Goal: Task Accomplishment & Management: Use online tool/utility

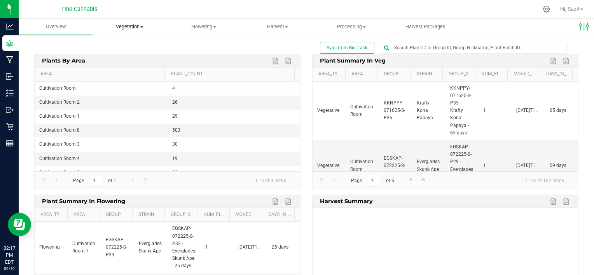
click at [141, 28] on span "Vegetation" at bounding box center [129, 26] width 73 height 7
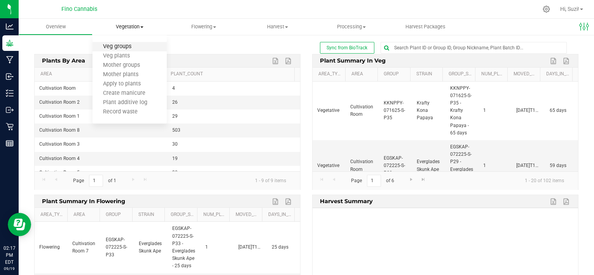
click at [132, 49] on span "Veg groups" at bounding box center [116, 47] width 49 height 7
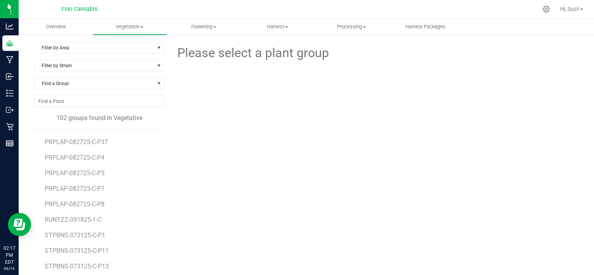
scroll to position [1226, 0]
click at [92, 216] on span "RUNTZZ-091825-1-C" at bounding box center [74, 219] width 59 height 7
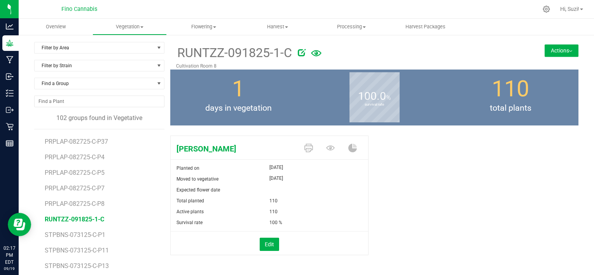
click at [563, 52] on button "Actions" at bounding box center [561, 50] width 34 height 12
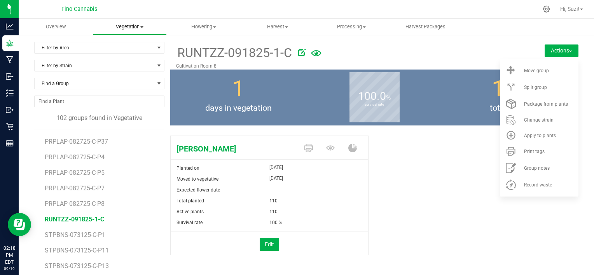
click at [142, 28] on span "Vegetation" at bounding box center [129, 26] width 73 height 7
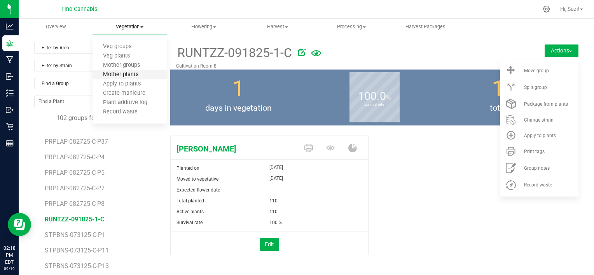
click at [130, 72] on span "Mother plants" at bounding box center [120, 74] width 56 height 7
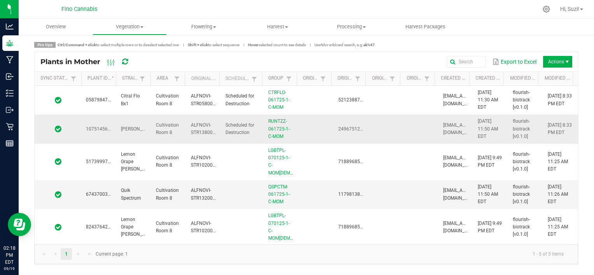
click at [419, 123] on td at bounding box center [420, 129] width 35 height 29
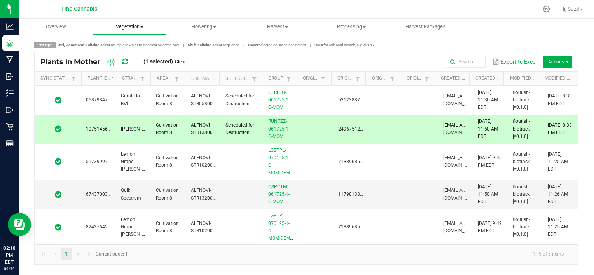
click at [141, 30] on span "Vegetation" at bounding box center [129, 26] width 73 height 7
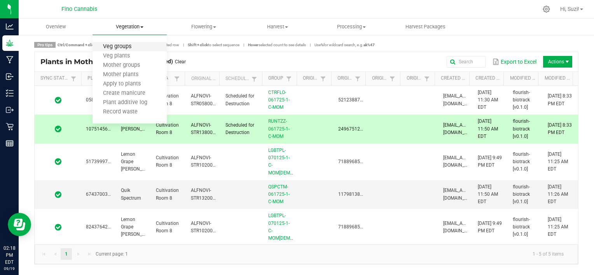
click at [134, 48] on span "Veg groups" at bounding box center [116, 47] width 49 height 7
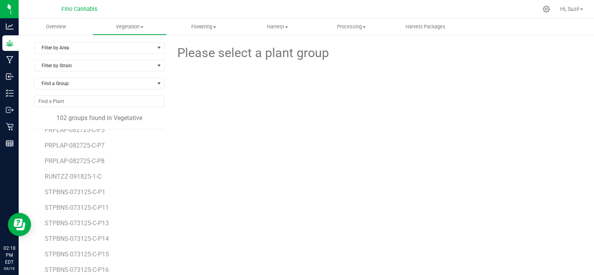
scroll to position [1269, 0]
click at [95, 175] on span "RUNTZZ-091825-1-C" at bounding box center [74, 175] width 59 height 7
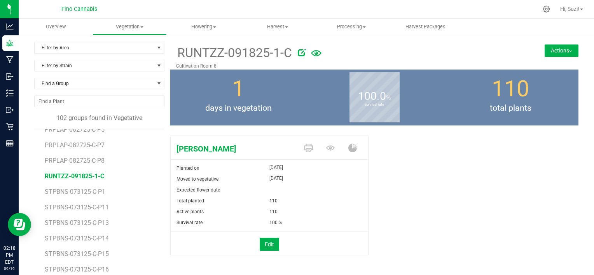
drag, startPoint x: 113, startPoint y: 177, endPoint x: 42, endPoint y: 178, distance: 70.7
click at [42, 178] on div "BBDZLR-073125-C-P2 BBDZLR-073125-C-P3 CTRFLO-091825-1-C DWMTCO-082725-C-P10 DWM…" at bounding box center [99, 226] width 130 height 195
copy span "RUNTZZ-091825-1-C"
click at [144, 26] on span "Vegetation" at bounding box center [129, 26] width 73 height 7
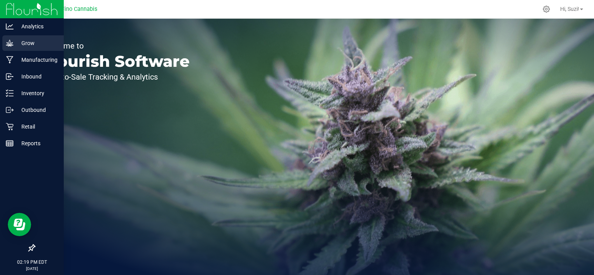
click at [11, 39] on icon at bounding box center [10, 43] width 8 height 8
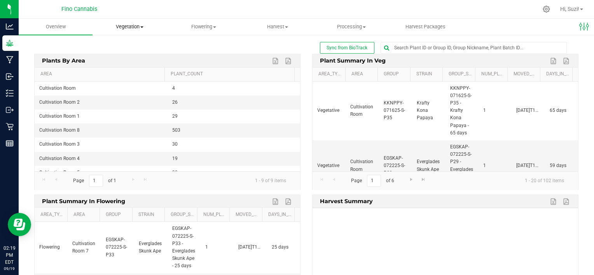
click at [143, 27] on span at bounding box center [141, 27] width 3 height 2
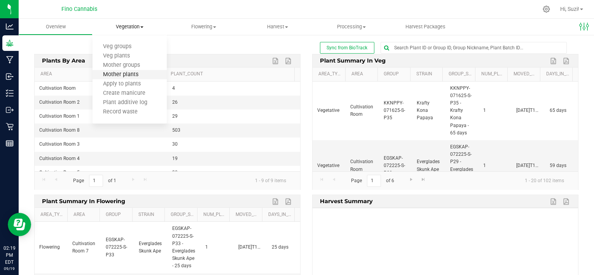
click at [135, 73] on span "Mother plants" at bounding box center [120, 74] width 56 height 7
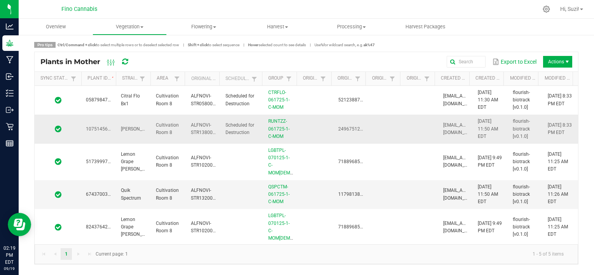
click at [374, 126] on td at bounding box center [385, 129] width 35 height 29
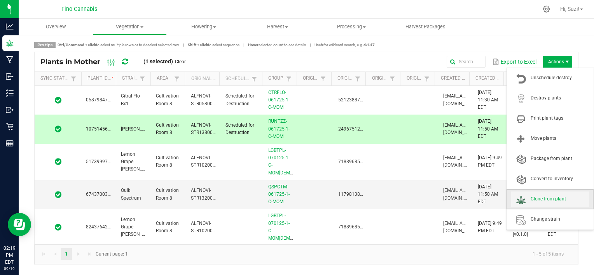
click at [560, 198] on span "Clone from plant" at bounding box center [559, 199] width 58 height 7
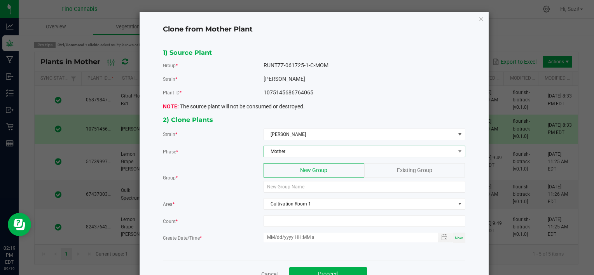
click at [333, 153] on span "Mother" at bounding box center [359, 151] width 191 height 11
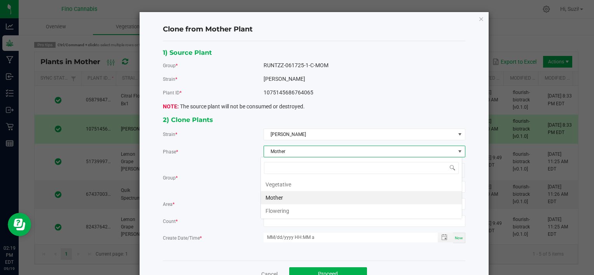
scroll to position [11, 201]
click at [322, 184] on li "Vegetative" at bounding box center [361, 184] width 201 height 13
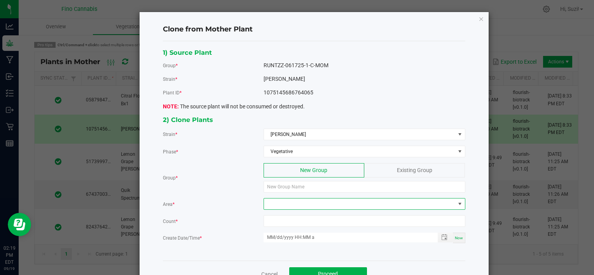
click at [313, 203] on span at bounding box center [359, 203] width 191 height 11
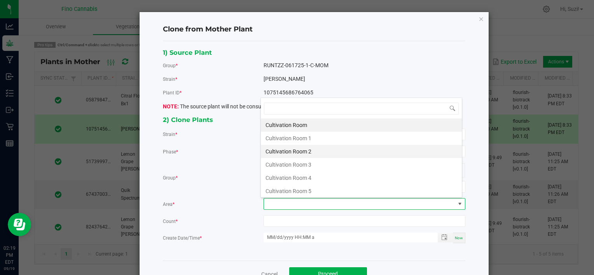
scroll to position [40, 0]
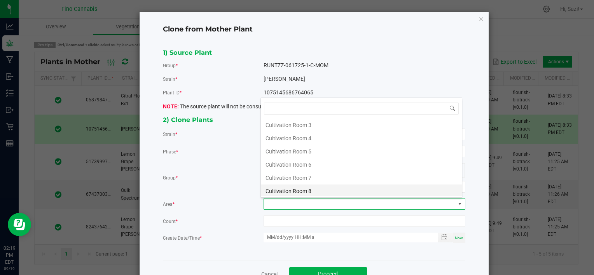
click at [312, 191] on li "Cultivation Room 8" at bounding box center [361, 190] width 201 height 13
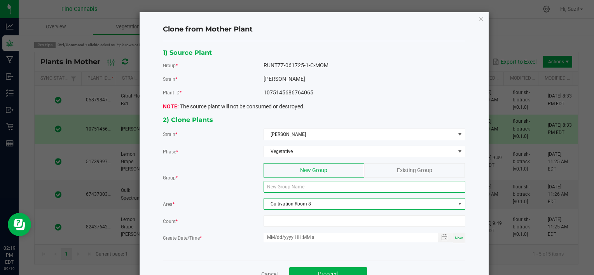
click at [311, 188] on input at bounding box center [364, 187] width 202 height 12
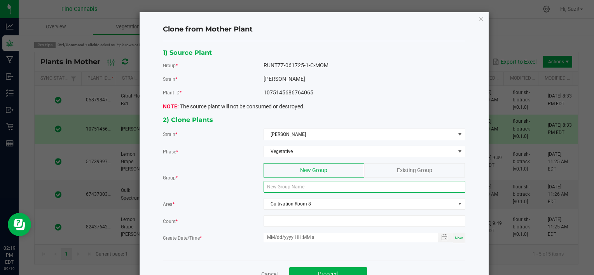
paste input "RUNTZZ-091825-1-C"
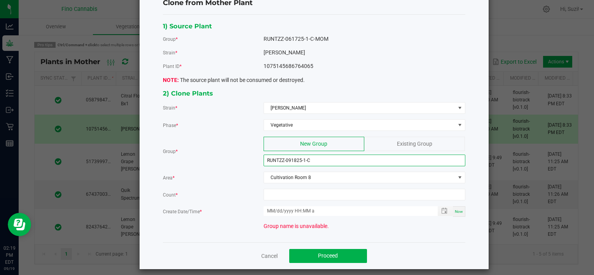
scroll to position [31, 0]
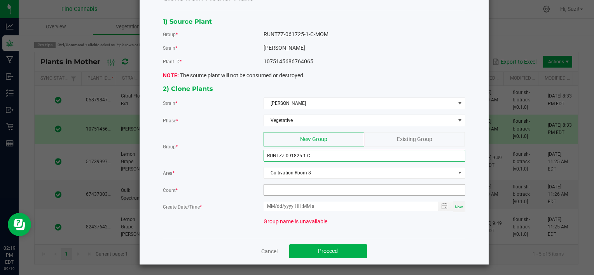
type input "RUNTZZ-091825-1-C"
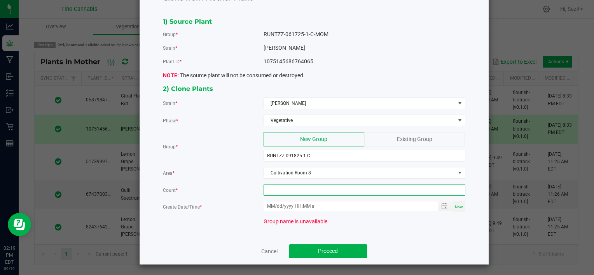
click at [285, 190] on input at bounding box center [364, 189] width 201 height 11
type input "2"
click at [453, 205] on div "Now" at bounding box center [459, 207] width 12 height 10
click at [444, 207] on span "Toggle popup" at bounding box center [444, 206] width 6 height 6
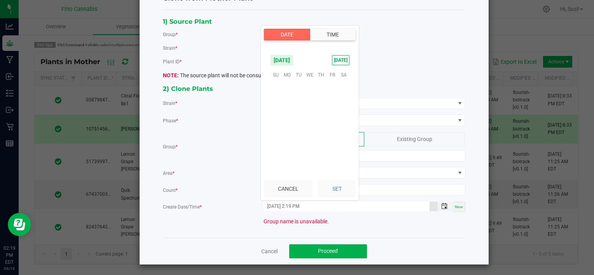
scroll to position [10, 0]
click at [318, 108] on span "18" at bounding box center [320, 111] width 11 height 12
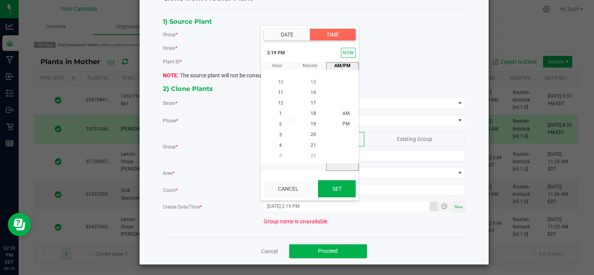
click at [334, 185] on button "Set" at bounding box center [337, 188] width 38 height 17
type input "09/18/2025 2:19 PM"
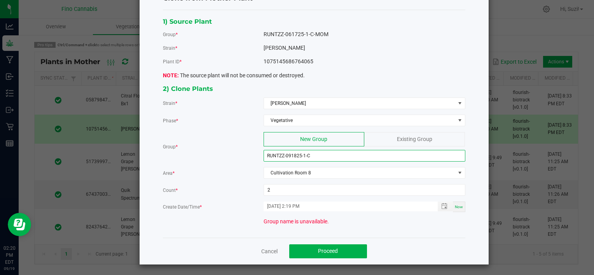
click at [320, 154] on input "RUNTZZ-091825-1-C" at bounding box center [364, 156] width 202 height 12
click at [301, 153] on input "RUNTZZ-091825-1-C" at bounding box center [364, 156] width 202 height 12
click at [314, 155] on input "RUNTZZ-091825-1-C" at bounding box center [364, 156] width 202 height 12
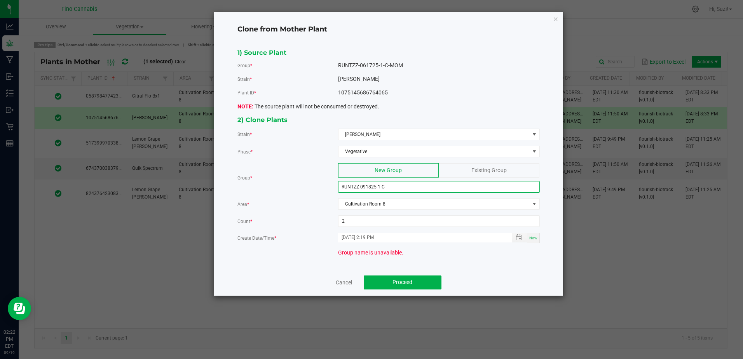
scroll to position [0, 0]
click at [555, 19] on icon "button" at bounding box center [555, 18] width 5 height 9
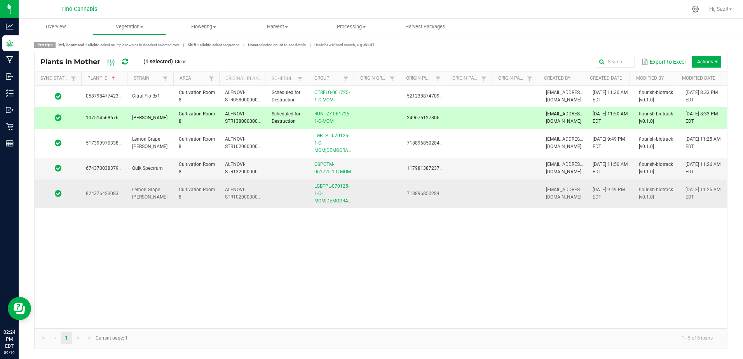
click at [262, 187] on td "ALFNOVI-STR10200000036" at bounding box center [243, 193] width 46 height 29
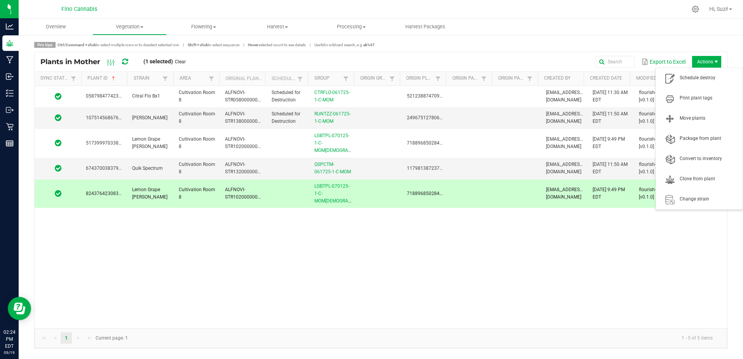
click at [593, 59] on span "Actions" at bounding box center [706, 62] width 29 height 12
click at [593, 179] on span "Clone from plant" at bounding box center [708, 179] width 58 height 7
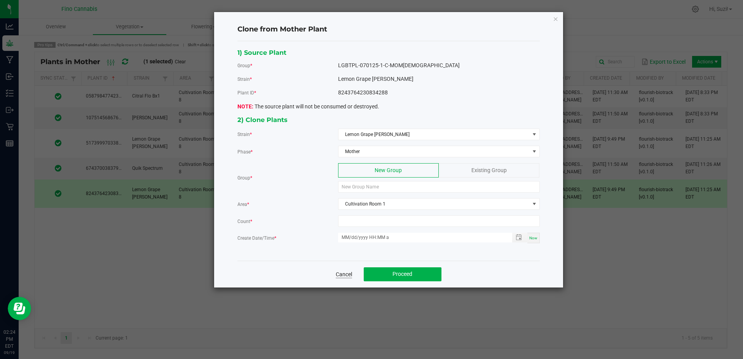
click at [339, 275] on link "Cancel" at bounding box center [344, 274] width 16 height 8
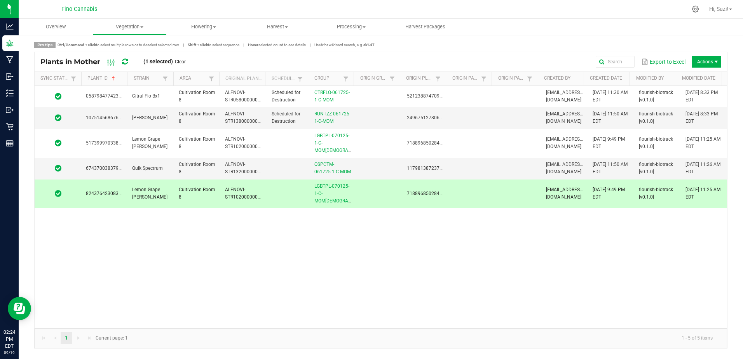
drag, startPoint x: 117, startPoint y: 265, endPoint x: 140, endPoint y: 258, distance: 23.4
click at [117, 264] on div "0587984774232601 Citral Flo Bx1 Cultivation Room 8 ALFNOVI-STR05800000005 Sched…" at bounding box center [381, 207] width 692 height 242
